Goal: Navigation & Orientation: Find specific page/section

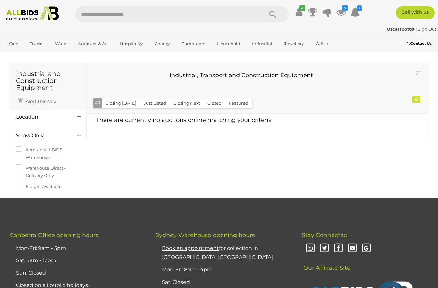
click at [28, 12] on img at bounding box center [32, 13] width 58 height 15
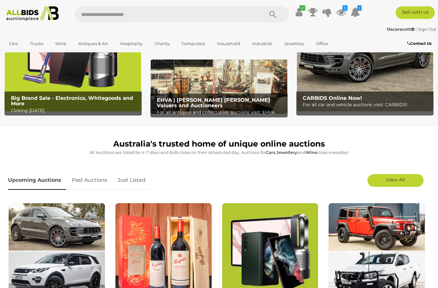
scroll to position [77, 0]
click at [141, 177] on link "Just Listed" at bounding box center [131, 180] width 37 height 19
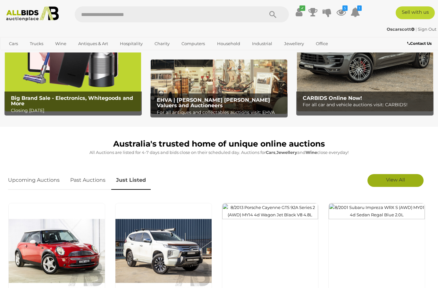
click at [406, 180] on link "View All" at bounding box center [395, 180] width 56 height 13
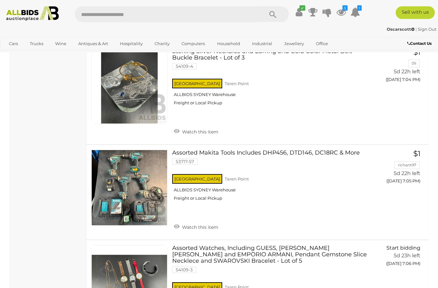
scroll to position [2658, 0]
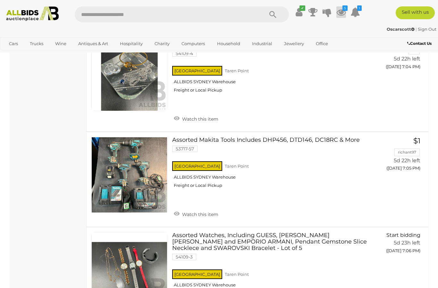
click at [347, 8] on icon "5" at bounding box center [344, 7] width 5 height 5
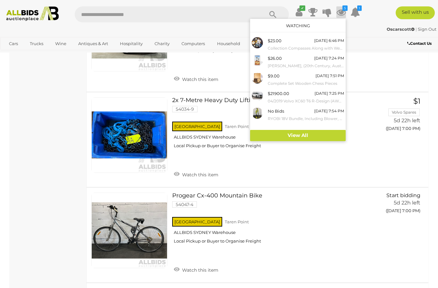
scroll to position [2213, 0]
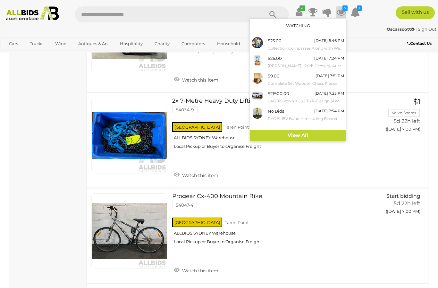
click at [39, 13] on img at bounding box center [32, 13] width 58 height 15
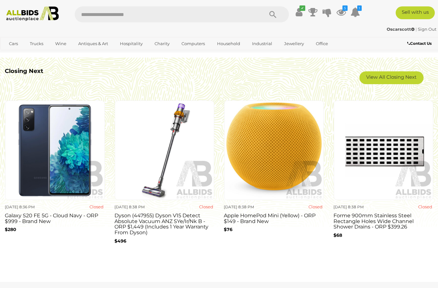
scroll to position [558, 0]
